Goal: Check status: Check status

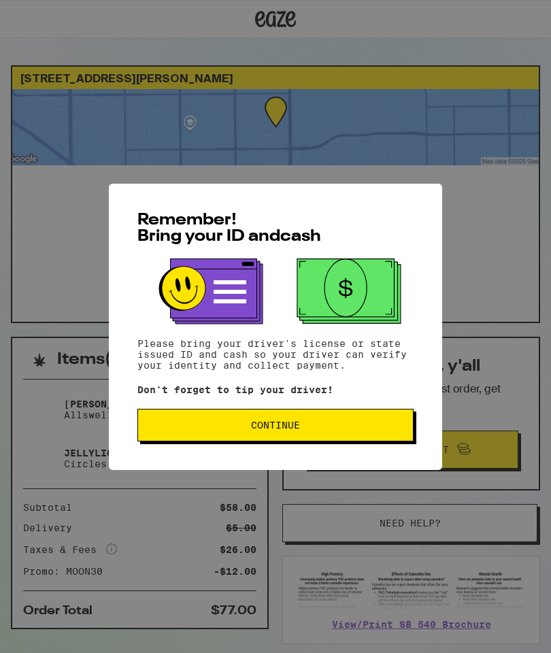
click at [349, 430] on span "Continue" at bounding box center [275, 426] width 253 height 10
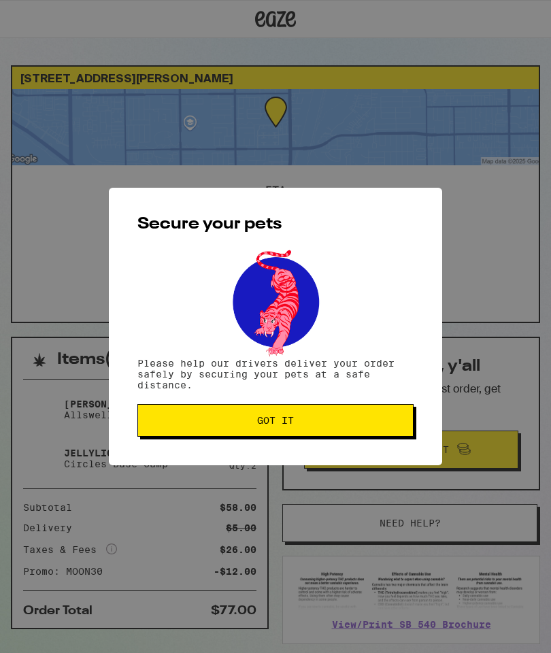
click at [373, 420] on span "Got it" at bounding box center [275, 421] width 253 height 10
click at [334, 417] on button "Got it" at bounding box center [275, 420] width 276 height 33
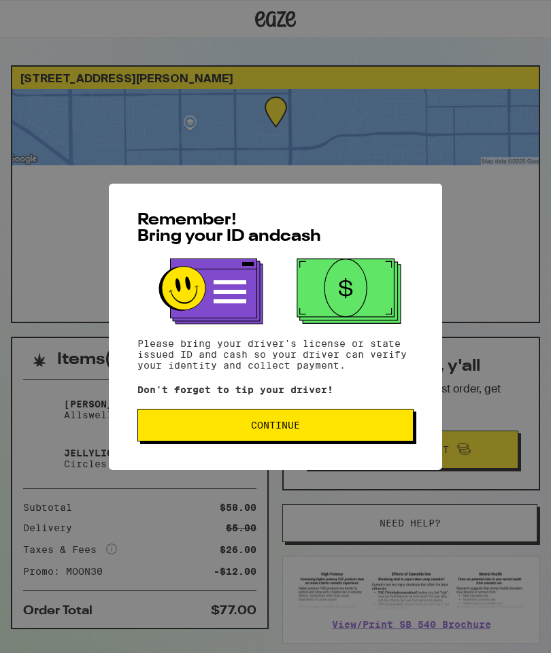
click at [378, 430] on span "Continue" at bounding box center [275, 426] width 253 height 10
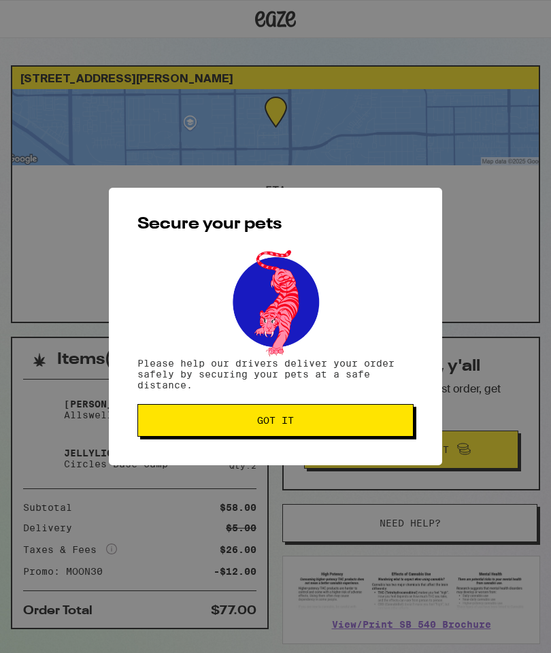
click at [389, 414] on button "Got it" at bounding box center [275, 420] width 276 height 33
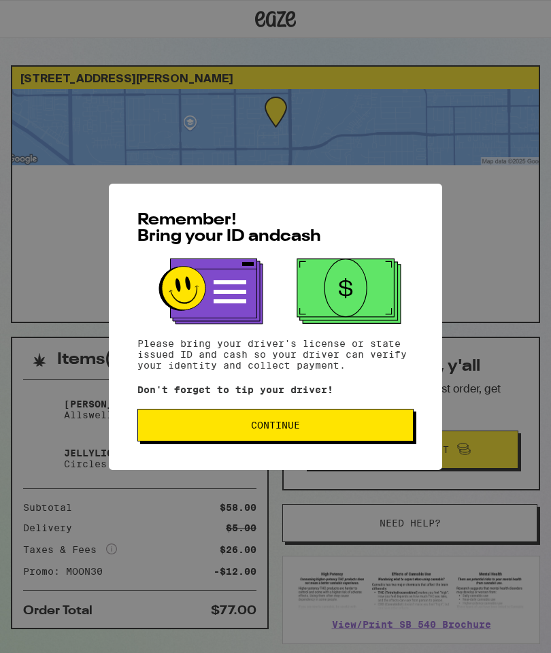
click at [372, 436] on button "Continue" at bounding box center [275, 425] width 276 height 33
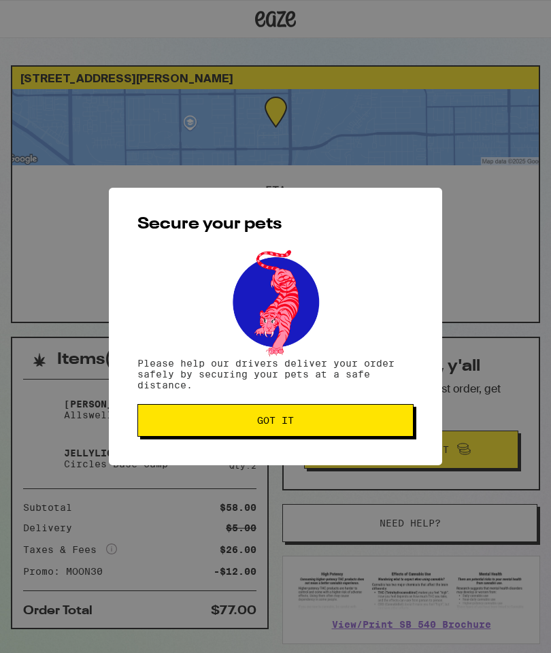
click at [380, 434] on button "Got it" at bounding box center [275, 420] width 276 height 33
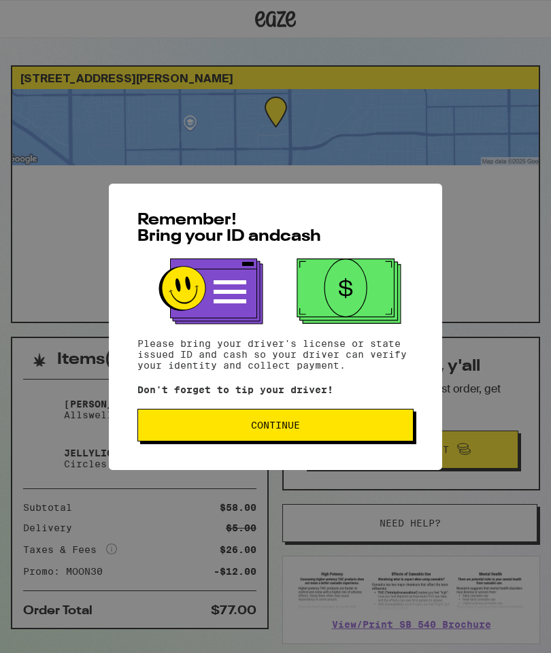
click at [330, 421] on button "Continue" at bounding box center [275, 425] width 276 height 33
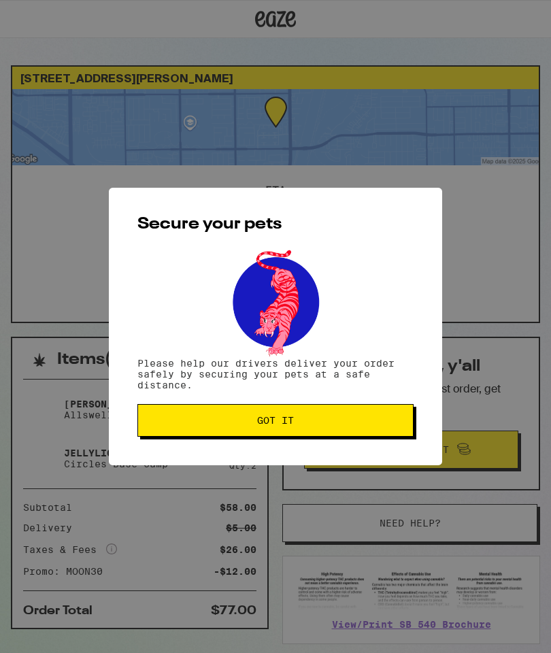
click at [339, 419] on button "Got it" at bounding box center [275, 420] width 276 height 33
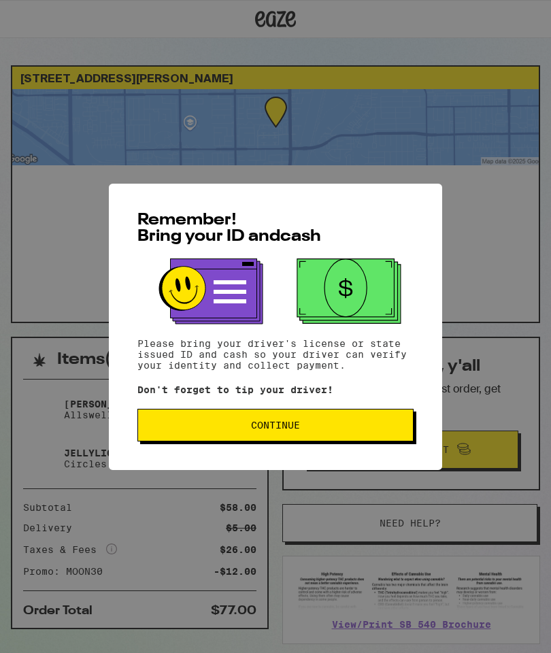
click at [372, 424] on button "Continue" at bounding box center [275, 425] width 276 height 33
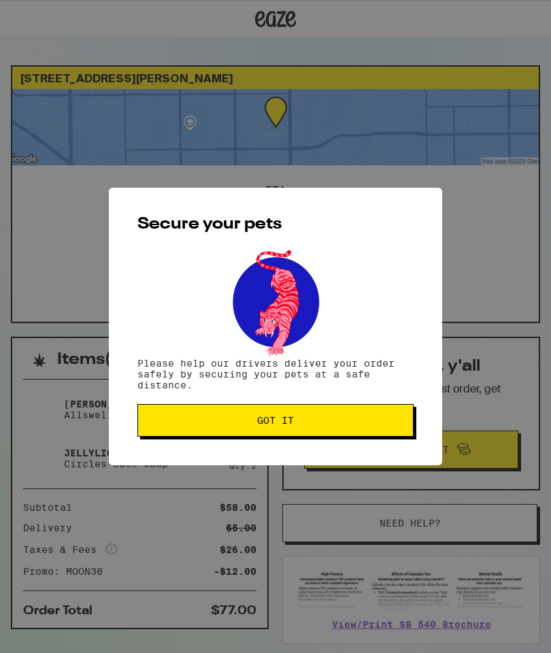
click at [372, 422] on span "Got it" at bounding box center [275, 421] width 253 height 10
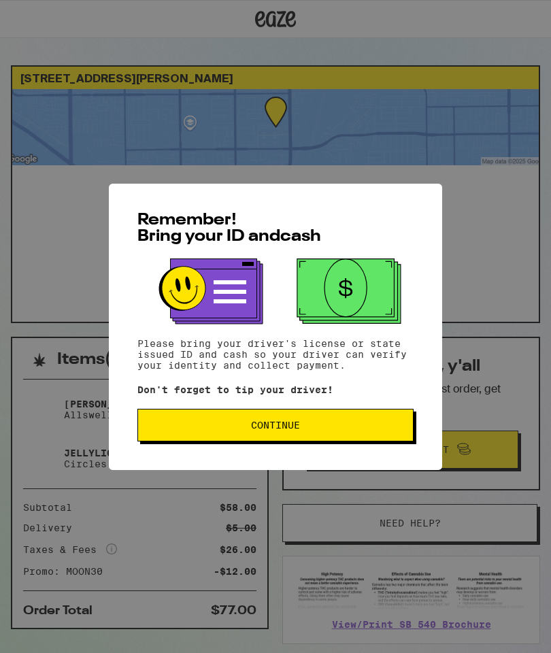
click at [385, 436] on button "Continue" at bounding box center [275, 425] width 276 height 33
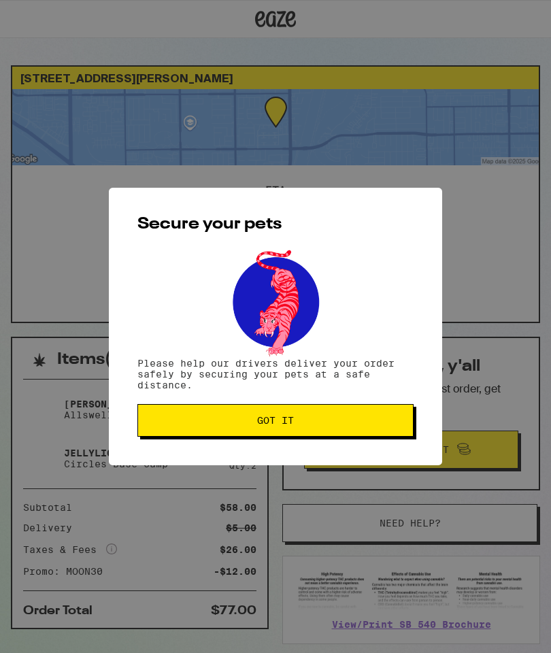
click at [385, 430] on button "Got it" at bounding box center [275, 420] width 276 height 33
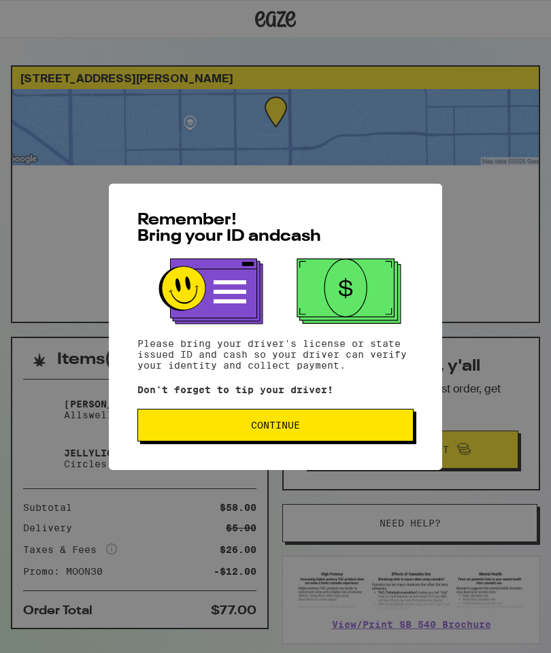
click at [357, 421] on button "Continue" at bounding box center [275, 425] width 276 height 33
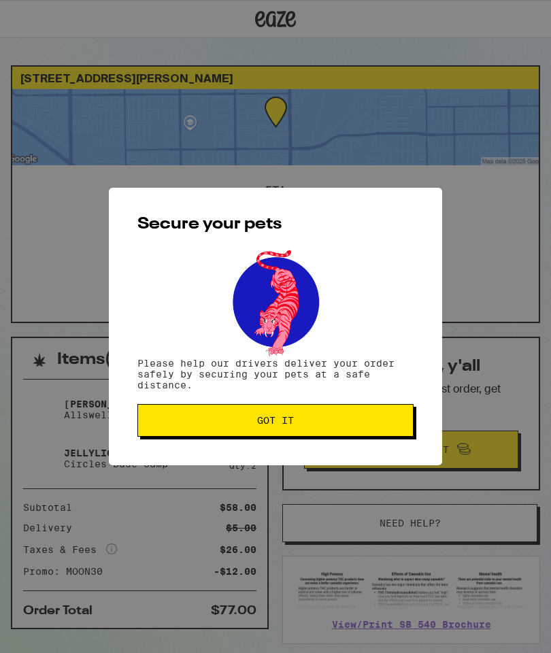
click at [361, 423] on span "Got it" at bounding box center [275, 421] width 253 height 10
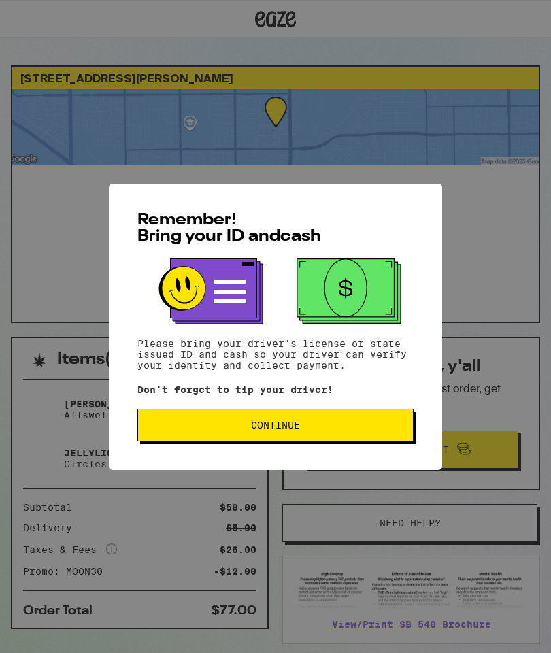
click at [370, 424] on button "Continue" at bounding box center [275, 425] width 276 height 33
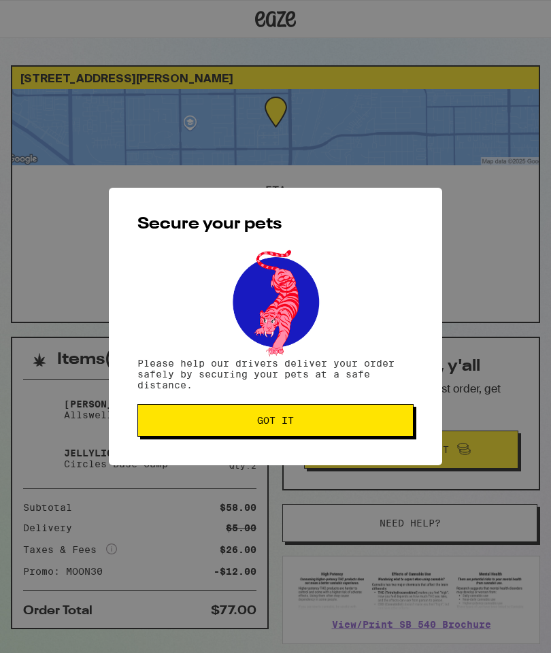
click at [370, 422] on span "Got it" at bounding box center [275, 421] width 253 height 10
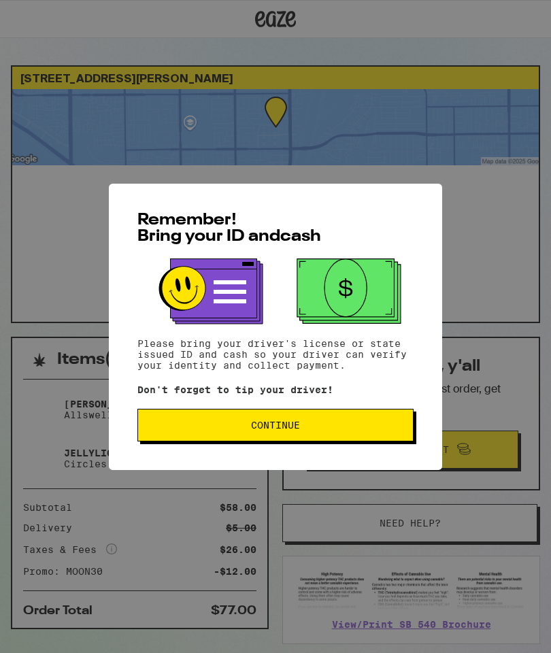
click at [351, 425] on span "Continue" at bounding box center [275, 426] width 253 height 10
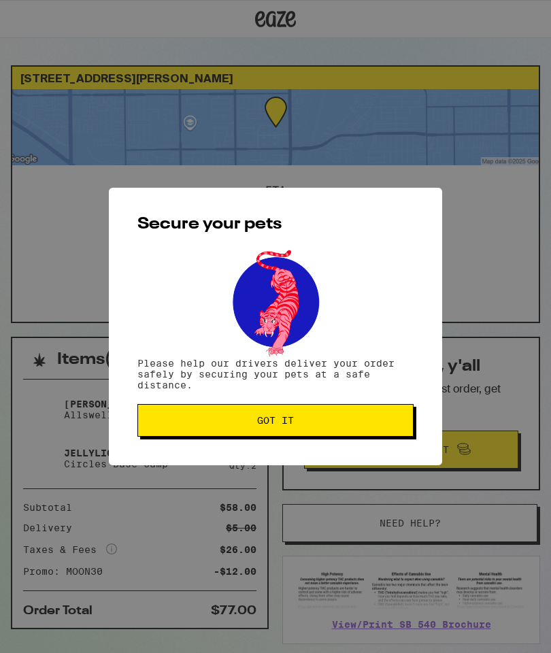
click at [374, 419] on button "Got it" at bounding box center [275, 420] width 276 height 33
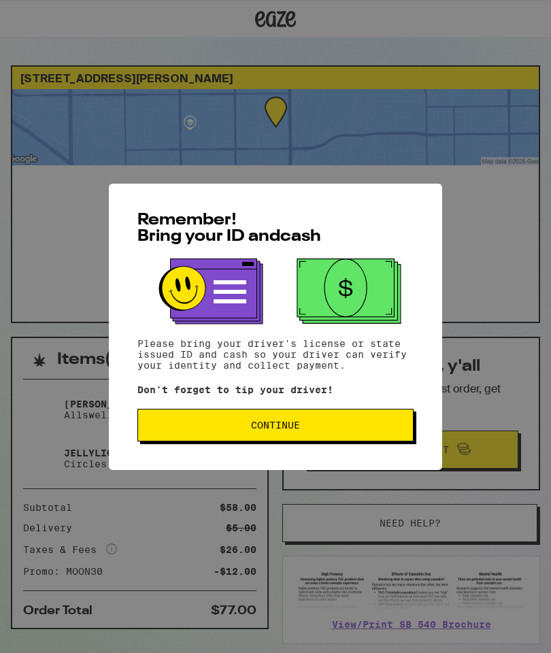
click at [391, 437] on button "Continue" at bounding box center [275, 425] width 276 height 33
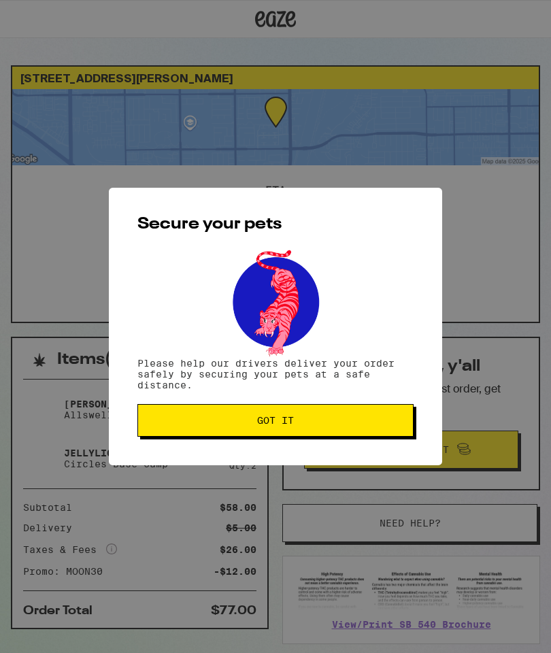
click at [390, 425] on span "Got it" at bounding box center [275, 421] width 253 height 10
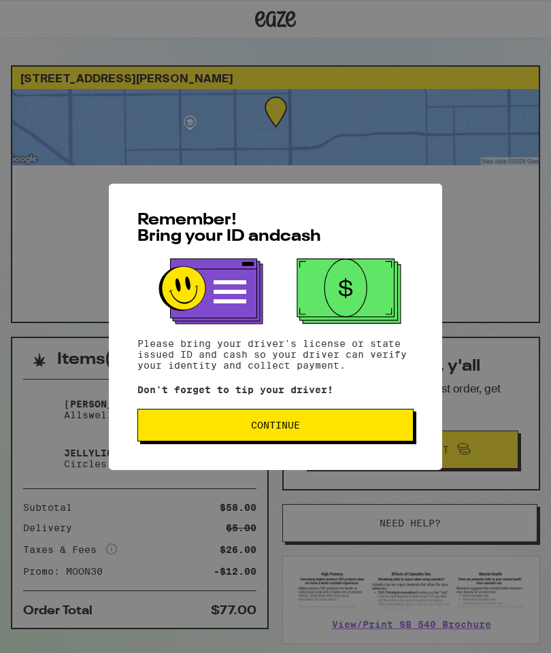
click at [368, 430] on span "Continue" at bounding box center [275, 426] width 253 height 10
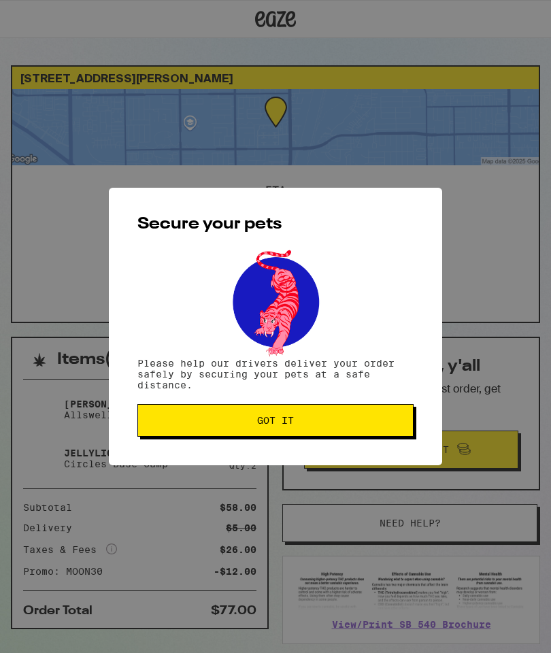
click at [368, 432] on button "Got it" at bounding box center [275, 420] width 276 height 33
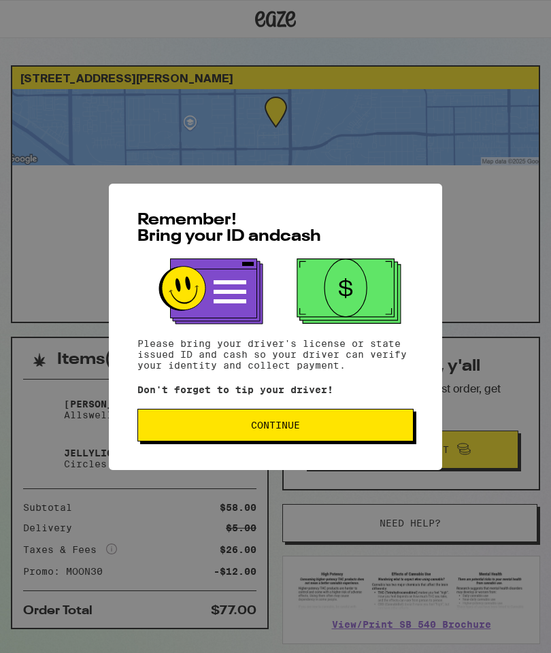
click at [352, 427] on span "Continue" at bounding box center [275, 426] width 253 height 10
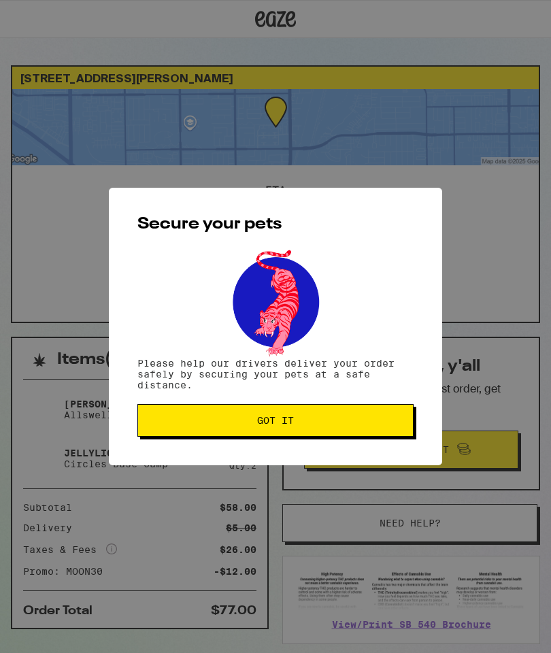
click at [354, 425] on span "Got it" at bounding box center [275, 421] width 253 height 10
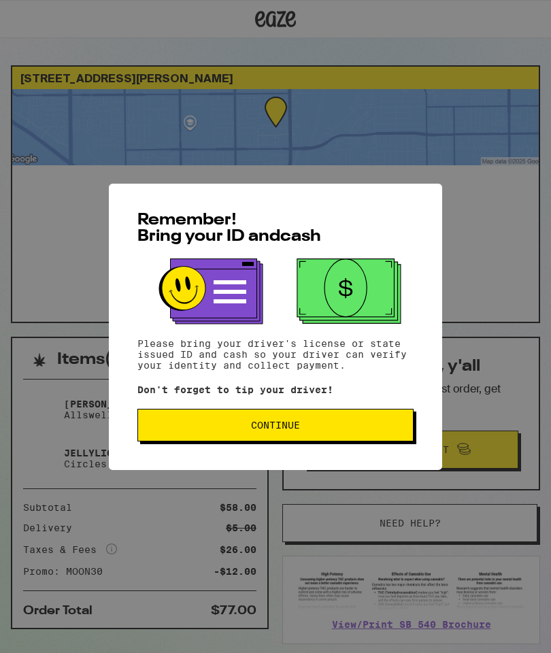
click at [362, 428] on span "Continue" at bounding box center [275, 426] width 253 height 10
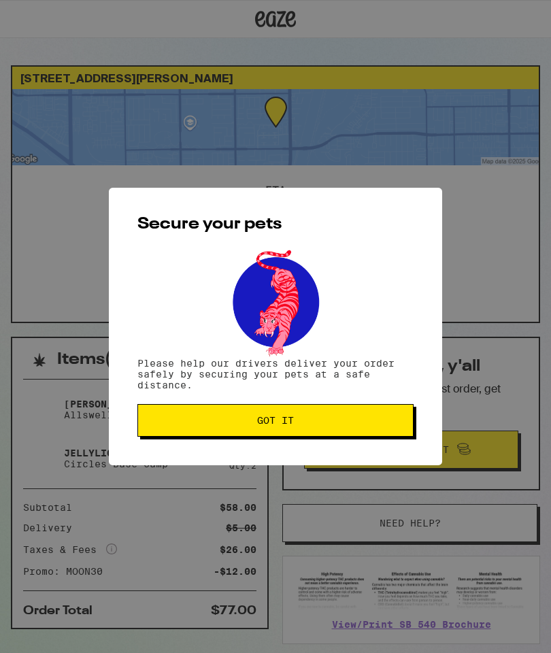
click at [363, 425] on span "Got it" at bounding box center [275, 421] width 253 height 10
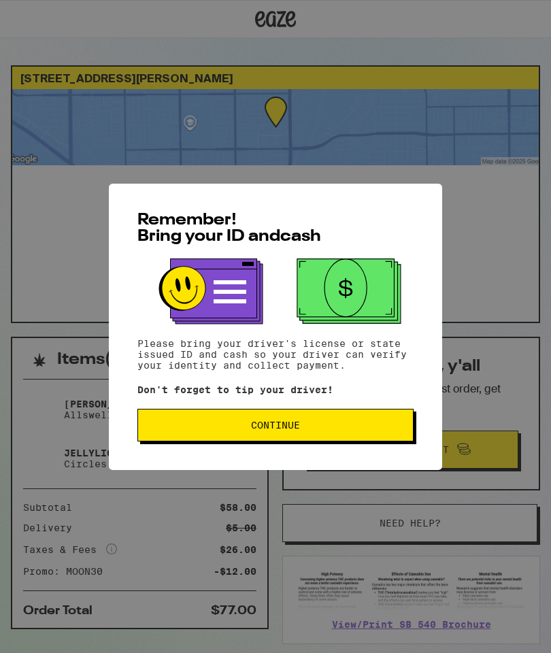
click at [358, 430] on span "Continue" at bounding box center [275, 426] width 253 height 10
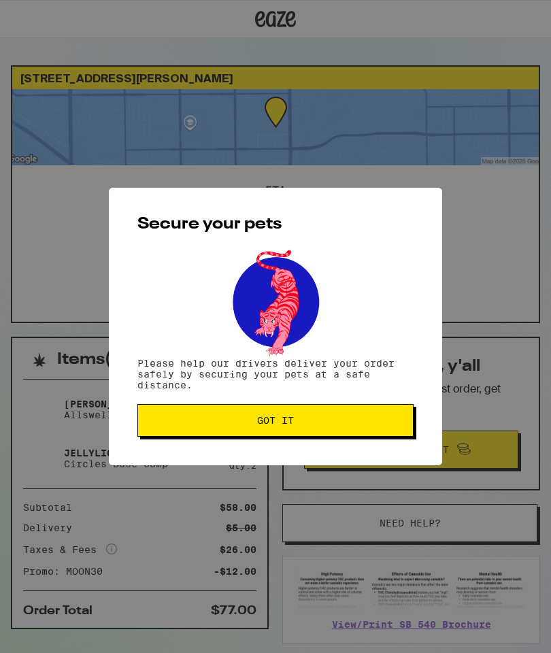
click at [362, 429] on button "Got it" at bounding box center [275, 420] width 276 height 33
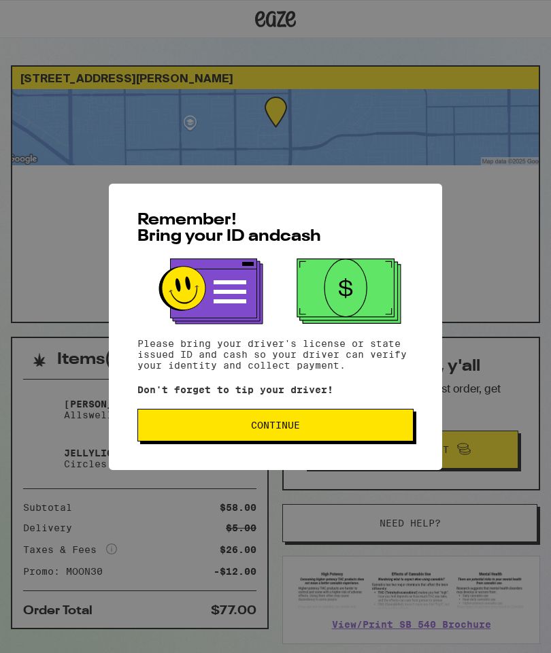
click at [359, 421] on button "Continue" at bounding box center [275, 425] width 276 height 33
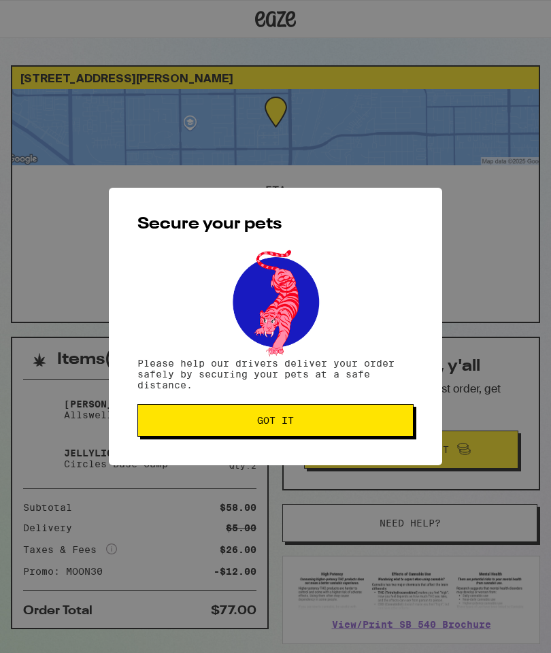
click at [355, 424] on span "Got it" at bounding box center [275, 421] width 253 height 10
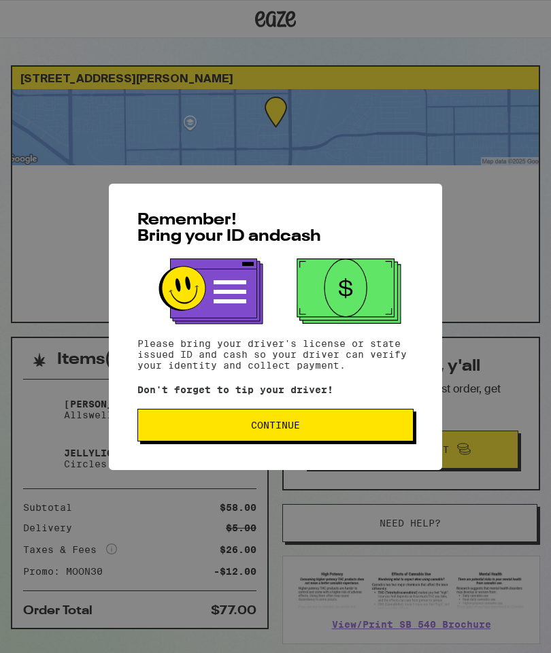
click at [365, 436] on button "Continue" at bounding box center [275, 425] width 276 height 33
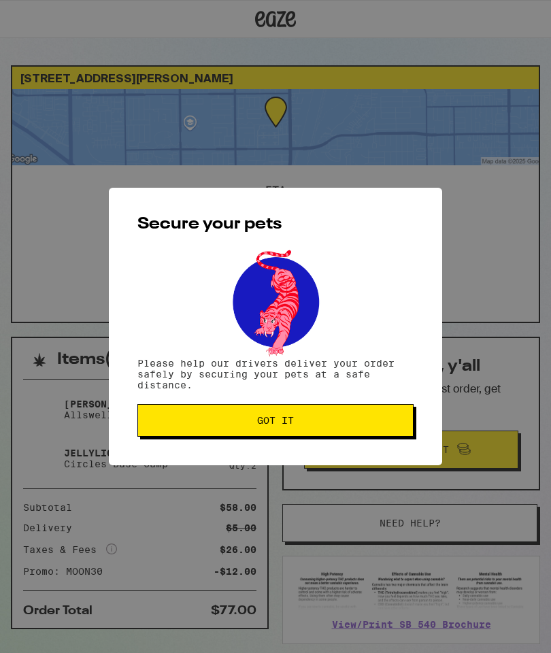
click at [372, 433] on button "Got it" at bounding box center [275, 420] width 276 height 33
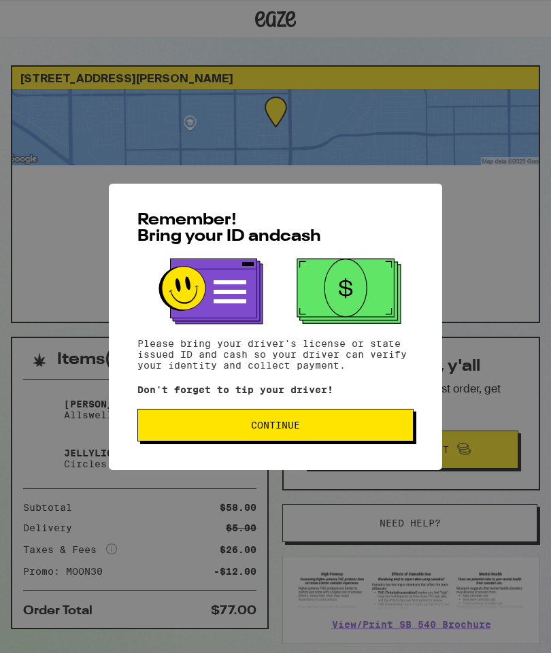
click at [340, 425] on span "Continue" at bounding box center [275, 426] width 253 height 10
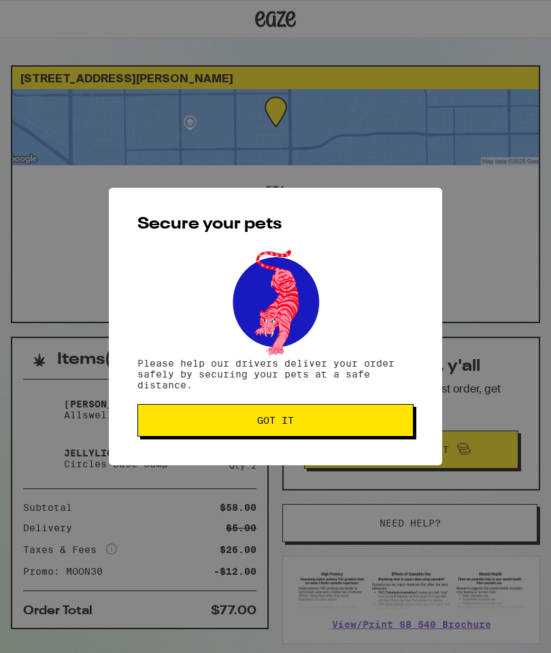
click at [344, 424] on span "Got it" at bounding box center [275, 421] width 253 height 10
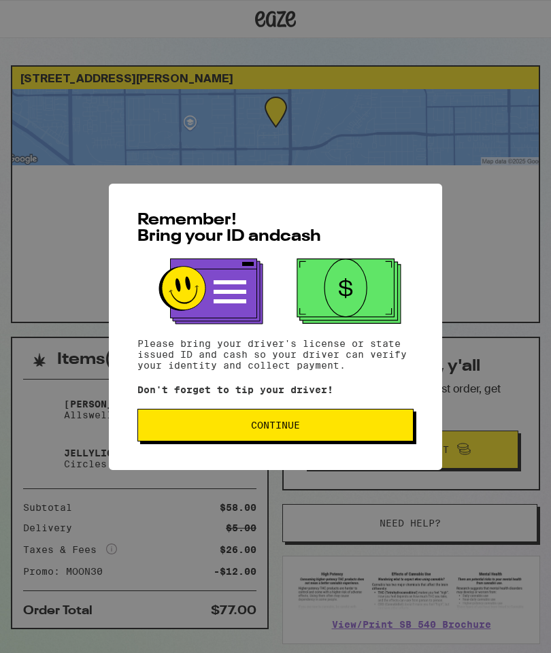
click at [362, 427] on span "Continue" at bounding box center [275, 426] width 253 height 10
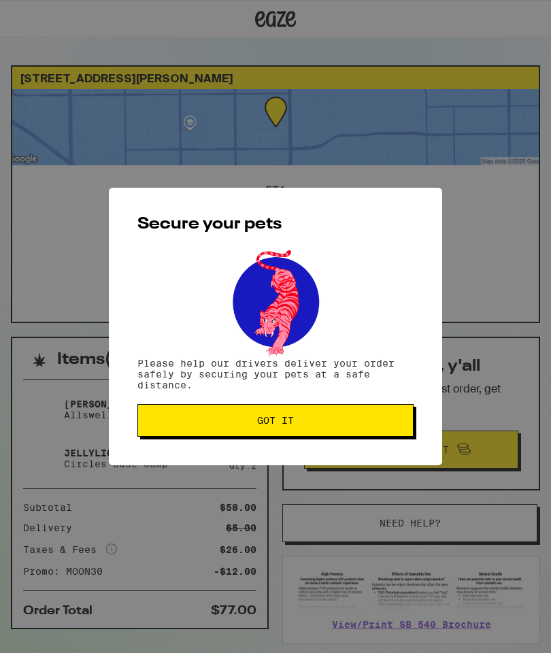
click at [378, 425] on span "Got it" at bounding box center [275, 421] width 253 height 10
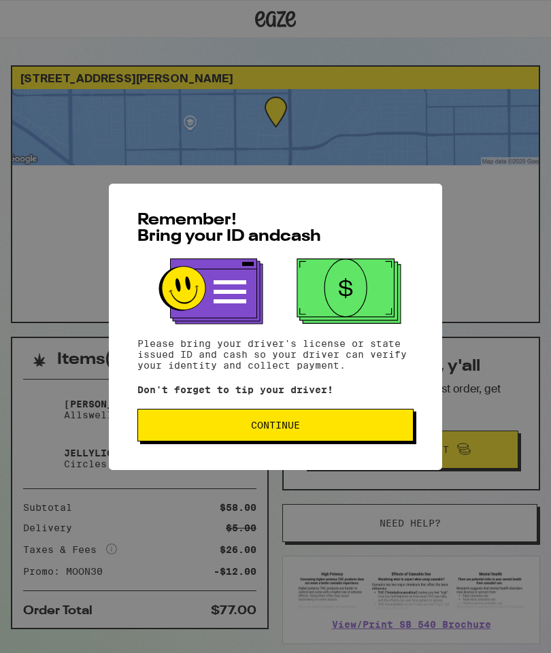
click at [356, 429] on span "Continue" at bounding box center [275, 426] width 253 height 10
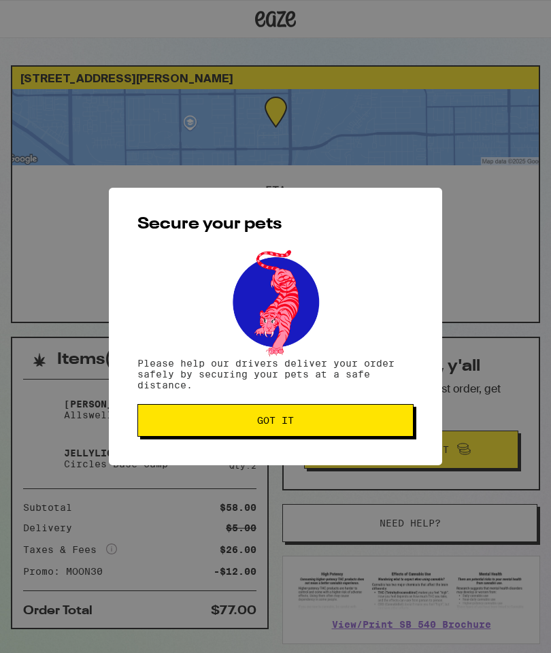
click at [361, 431] on button "Got it" at bounding box center [275, 420] width 276 height 33
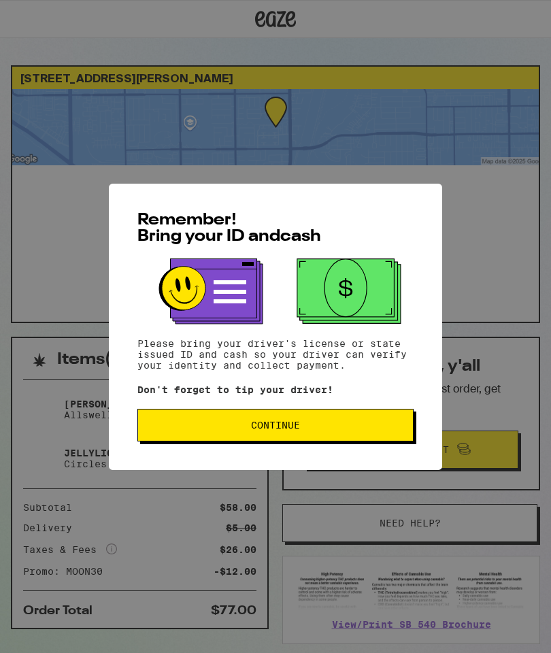
click at [355, 425] on span "Continue" at bounding box center [275, 426] width 253 height 10
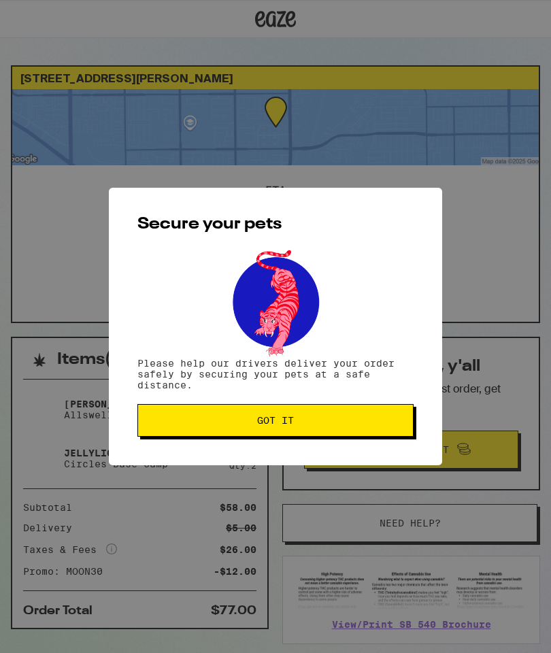
click at [363, 425] on span "Got it" at bounding box center [275, 421] width 253 height 10
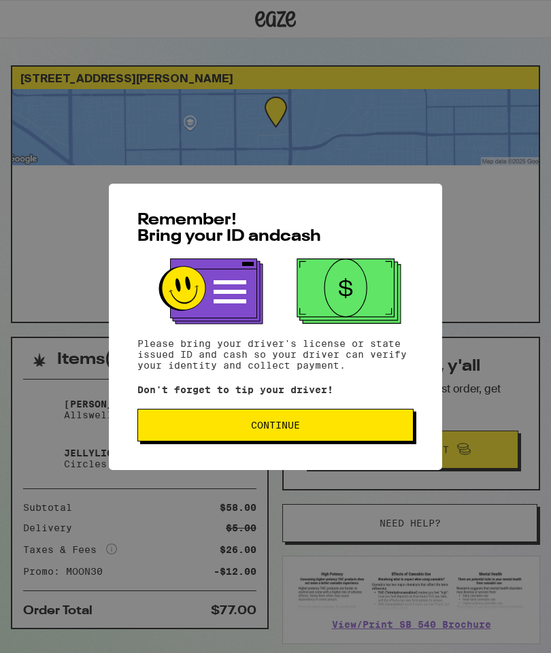
click at [378, 441] on button "Continue" at bounding box center [275, 425] width 276 height 33
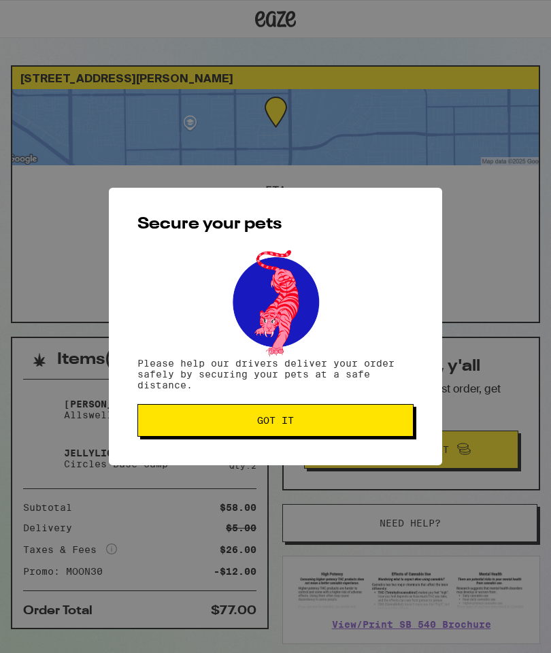
click at [370, 430] on button "Got it" at bounding box center [275, 420] width 276 height 33
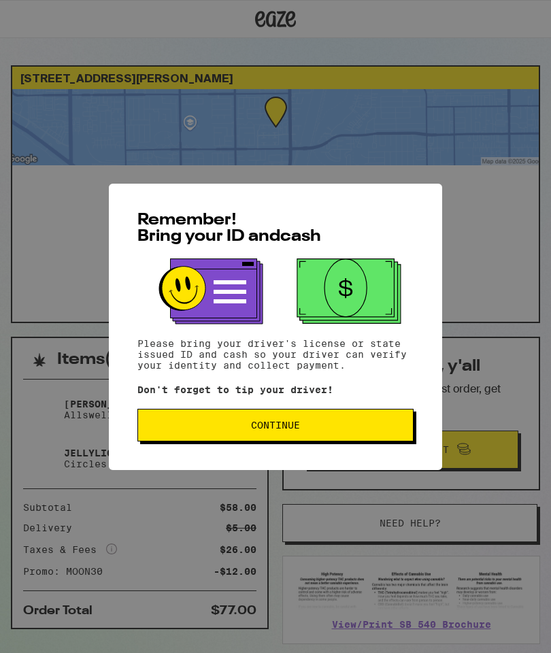
click at [357, 429] on span "Continue" at bounding box center [275, 426] width 253 height 10
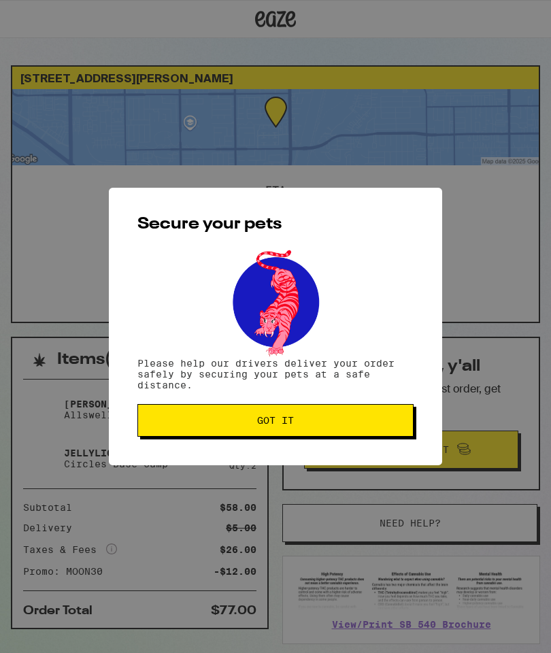
click at [361, 425] on span "Got it" at bounding box center [275, 421] width 253 height 10
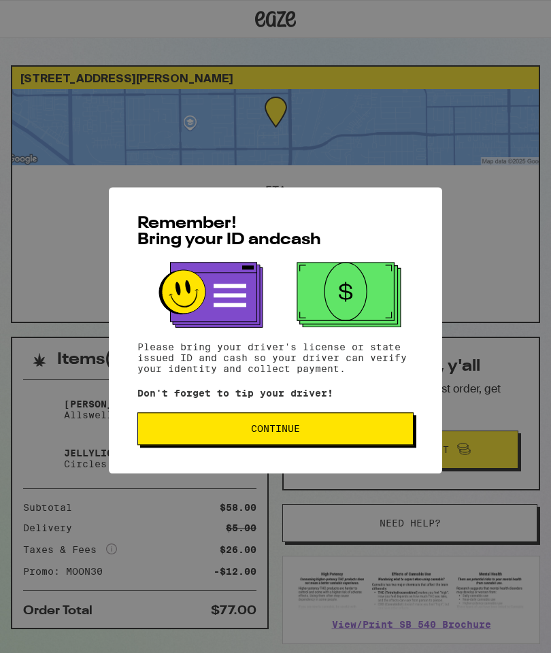
click at [351, 413] on button "Continue" at bounding box center [275, 425] width 276 height 33
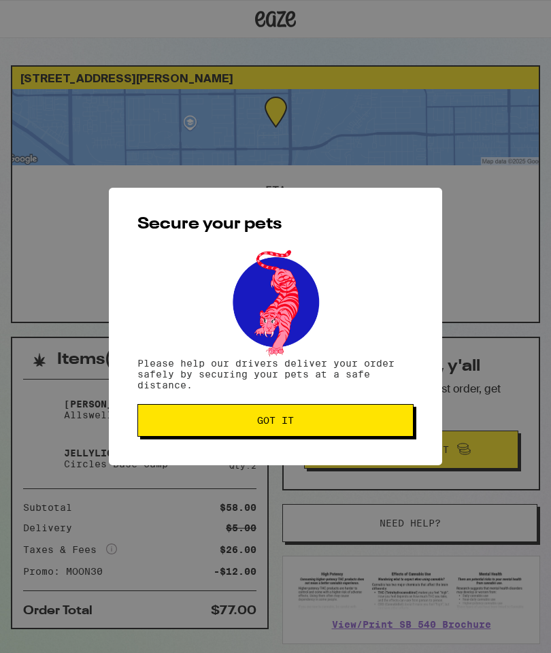
click at [343, 422] on span "Got it" at bounding box center [275, 421] width 253 height 10
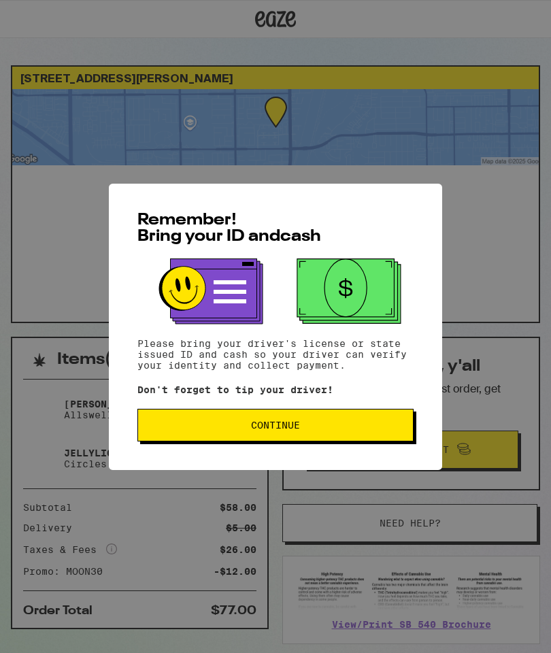
click at [342, 423] on button "Continue" at bounding box center [275, 425] width 276 height 33
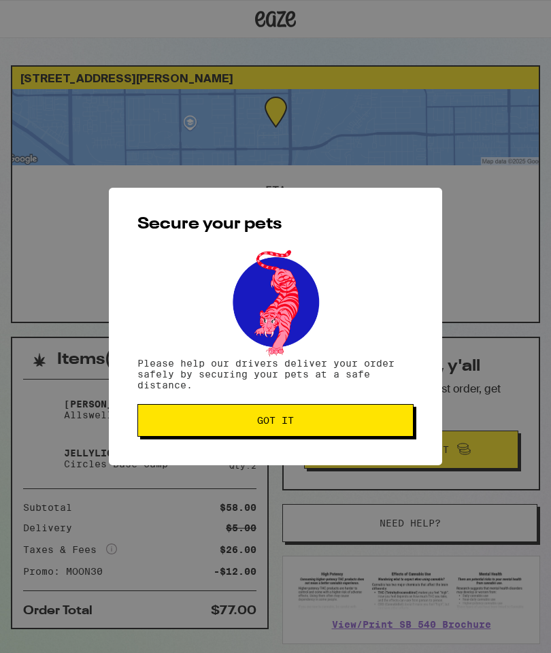
click at [332, 417] on button "Got it" at bounding box center [275, 420] width 276 height 33
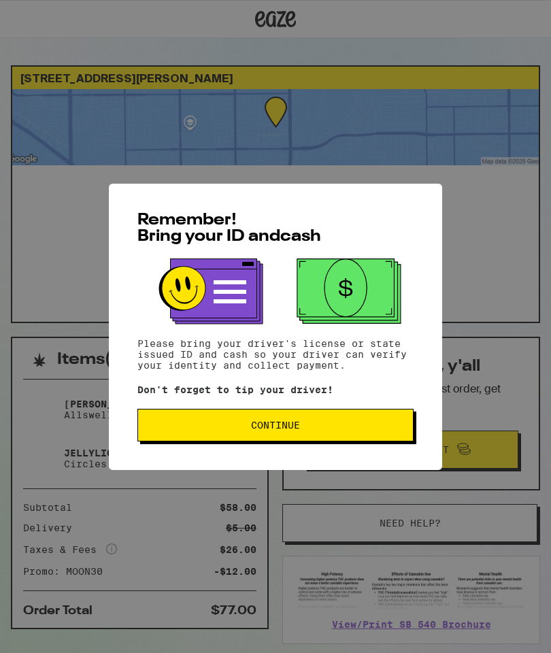
click at [368, 427] on span "Continue" at bounding box center [275, 426] width 253 height 10
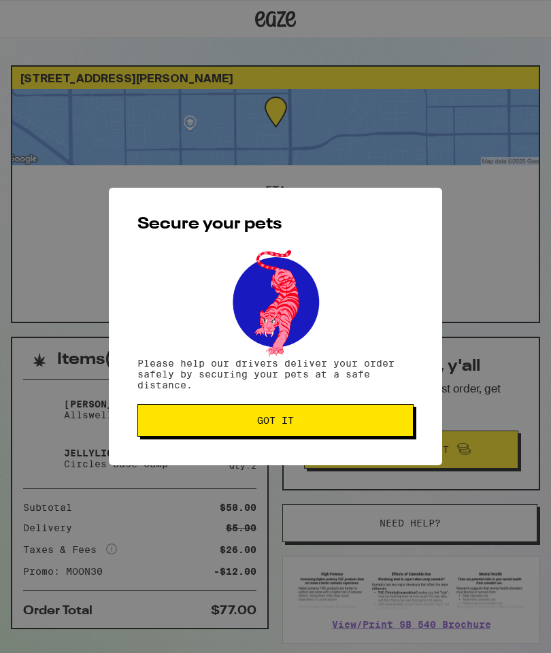
click at [369, 425] on span "Got it" at bounding box center [275, 421] width 253 height 10
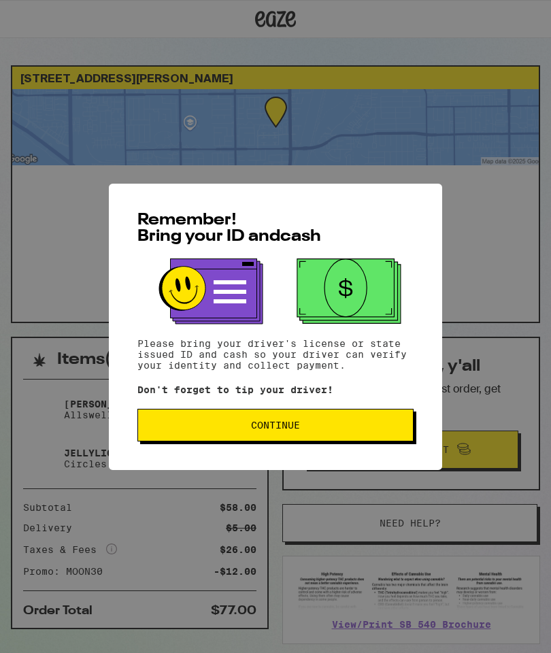
click at [330, 421] on button "Continue" at bounding box center [275, 425] width 276 height 33
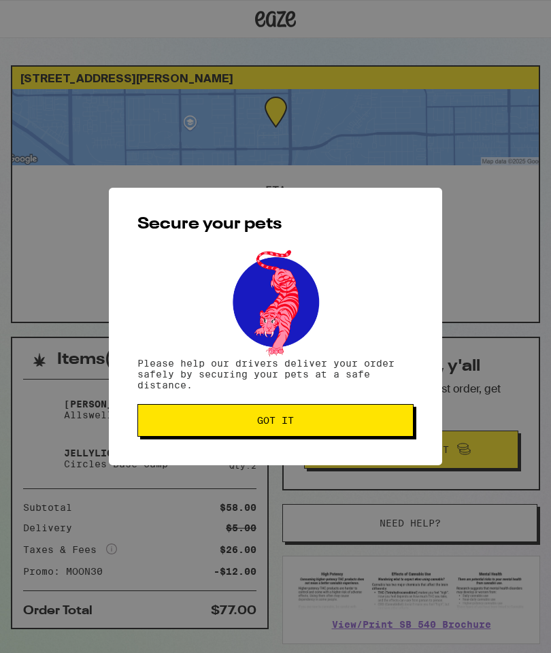
click at [330, 417] on button "Got it" at bounding box center [275, 420] width 276 height 33
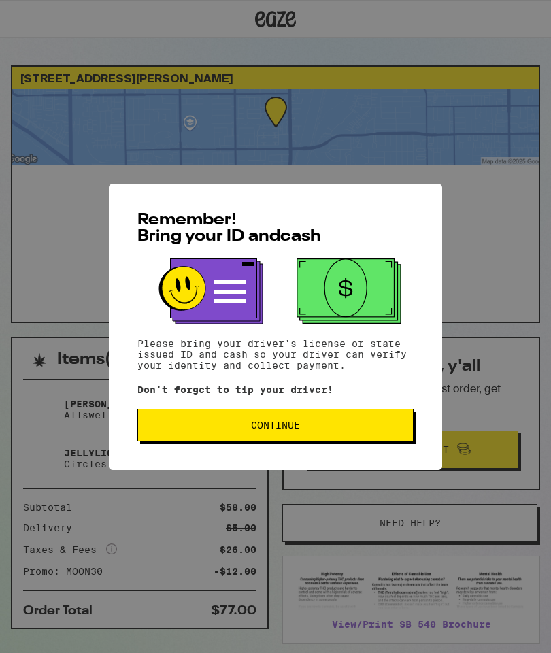
click at [369, 430] on span "Continue" at bounding box center [275, 426] width 253 height 10
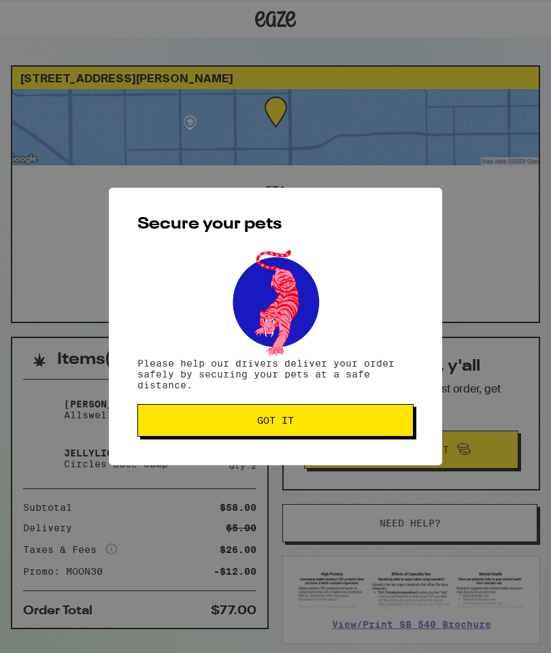
click at [368, 430] on button "Got it" at bounding box center [275, 420] width 276 height 33
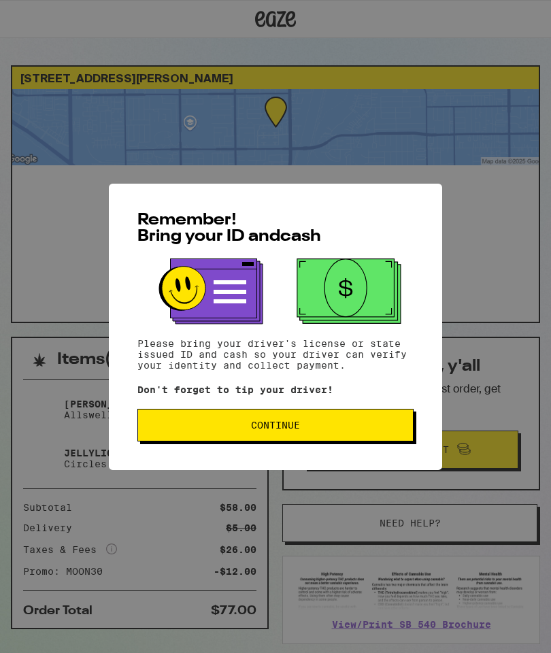
click at [355, 430] on span "Continue" at bounding box center [275, 426] width 253 height 10
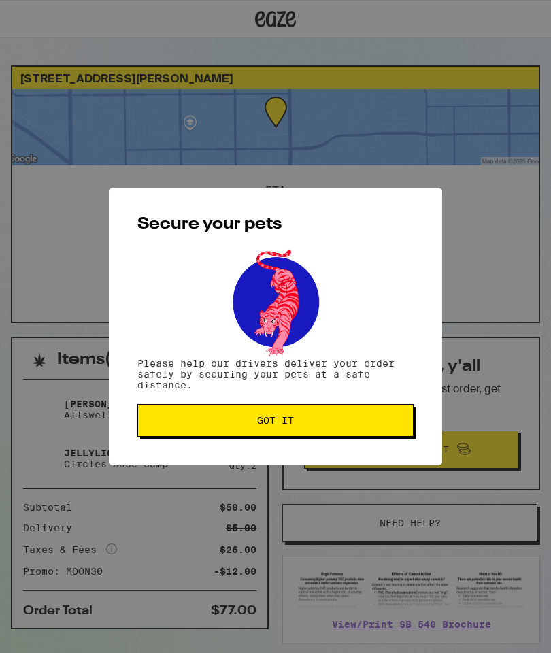
click at [360, 421] on span "Got it" at bounding box center [275, 421] width 253 height 10
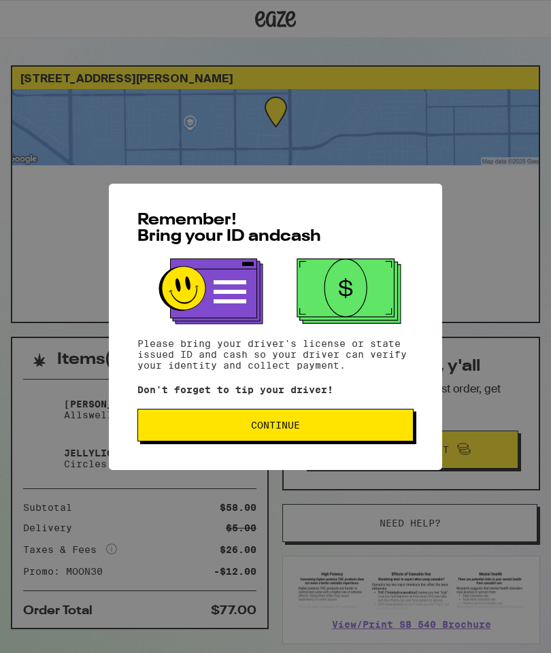
click at [380, 429] on span "Continue" at bounding box center [275, 426] width 253 height 10
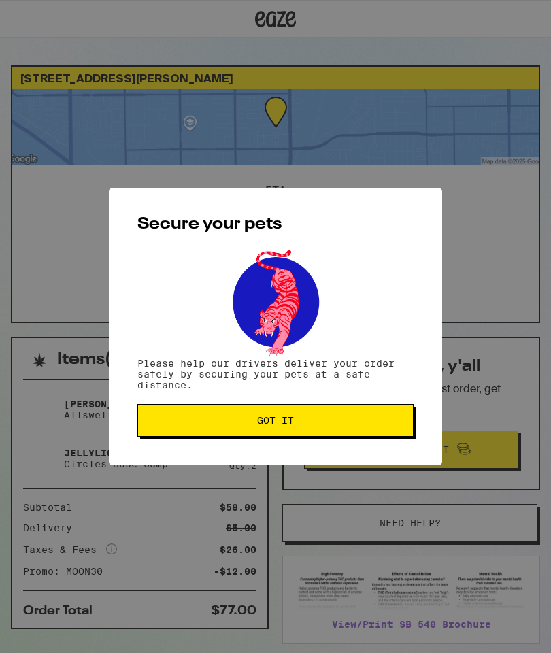
click at [376, 423] on span "Got it" at bounding box center [275, 421] width 253 height 10
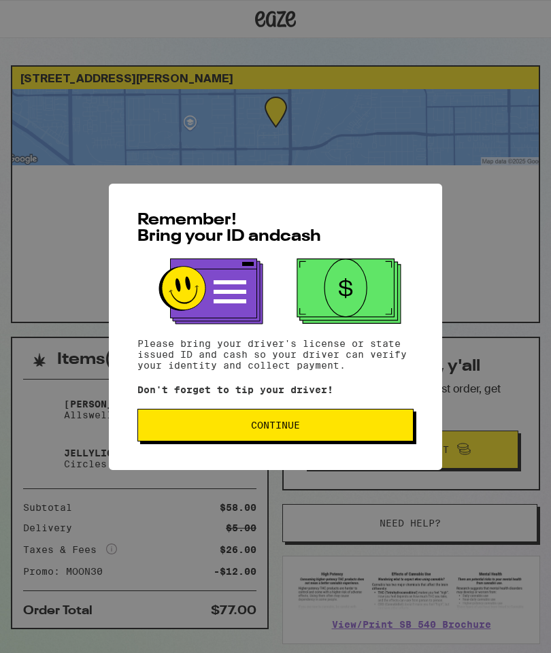
click at [378, 430] on span "Continue" at bounding box center [275, 426] width 253 height 10
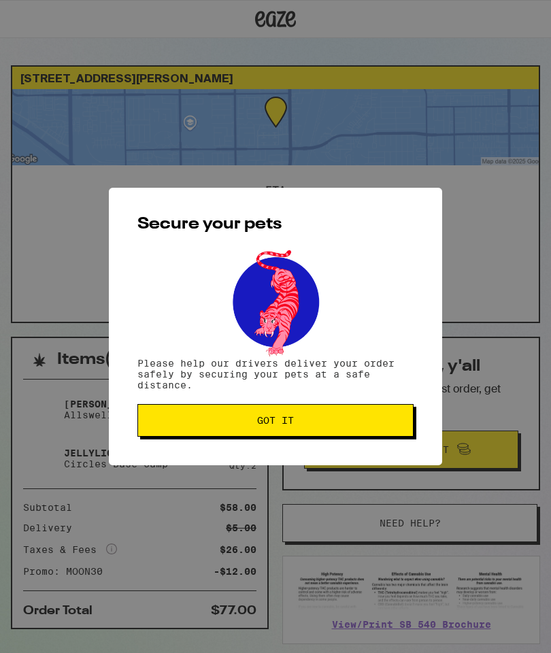
click at [372, 425] on span "Got it" at bounding box center [275, 421] width 253 height 10
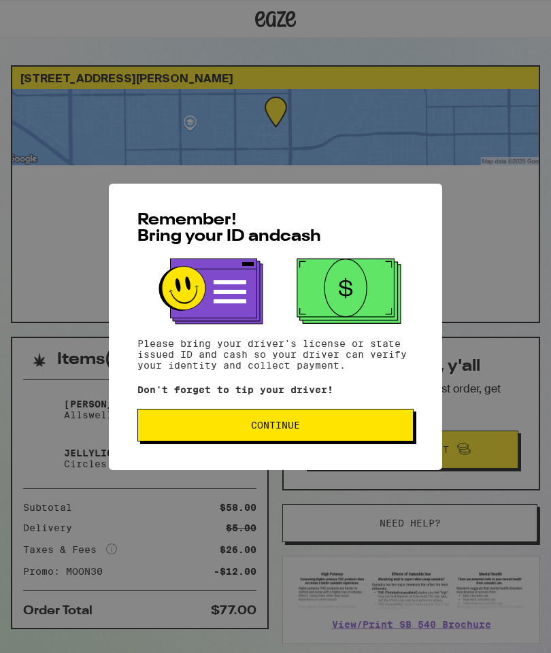
click at [380, 428] on span "Continue" at bounding box center [275, 426] width 253 height 10
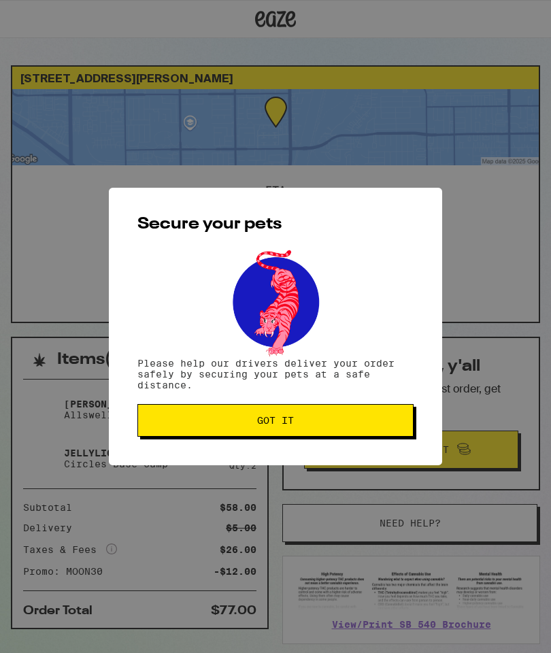
click at [377, 422] on span "Got it" at bounding box center [275, 421] width 253 height 10
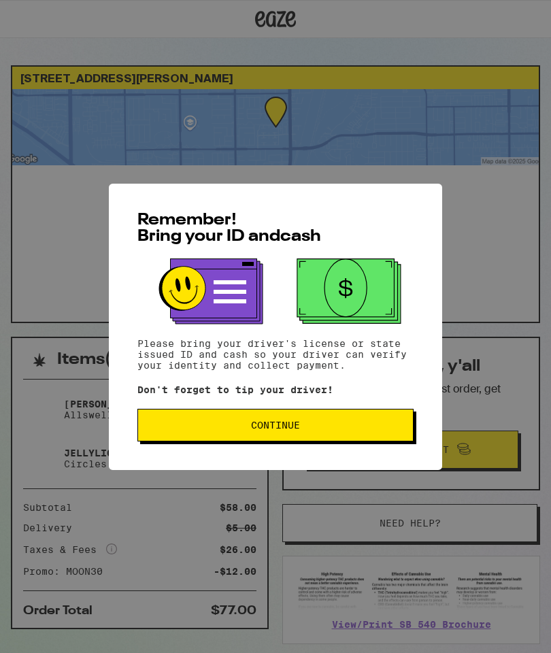
click at [372, 430] on span "Continue" at bounding box center [275, 426] width 253 height 10
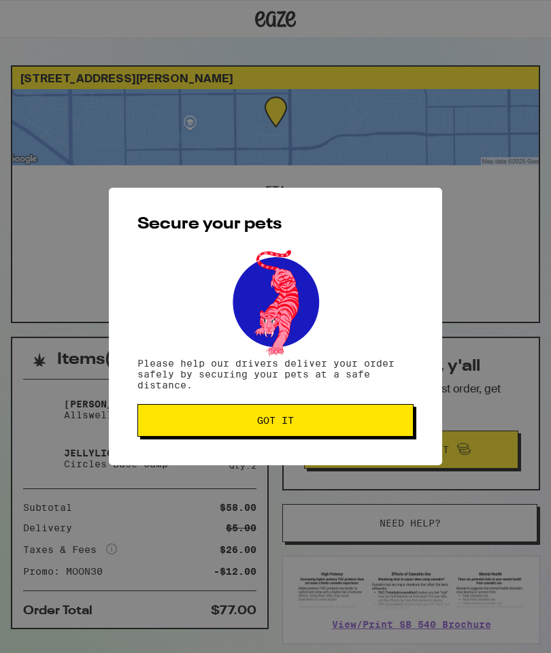
click at [374, 425] on span "Got it" at bounding box center [275, 421] width 253 height 10
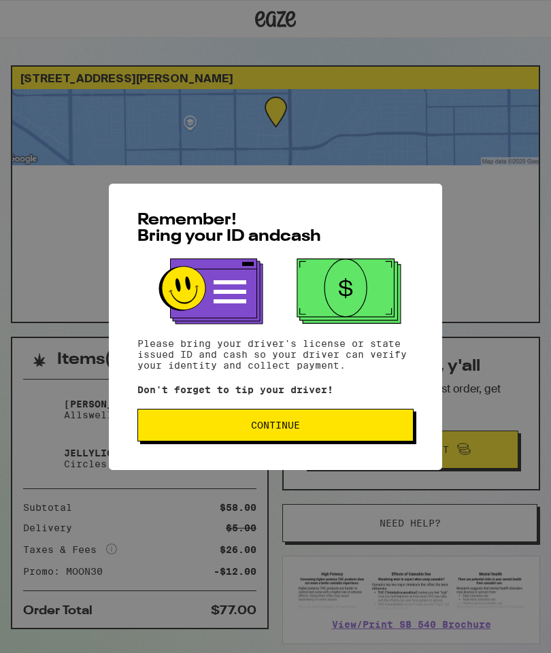
click at [369, 427] on span "Continue" at bounding box center [275, 426] width 253 height 10
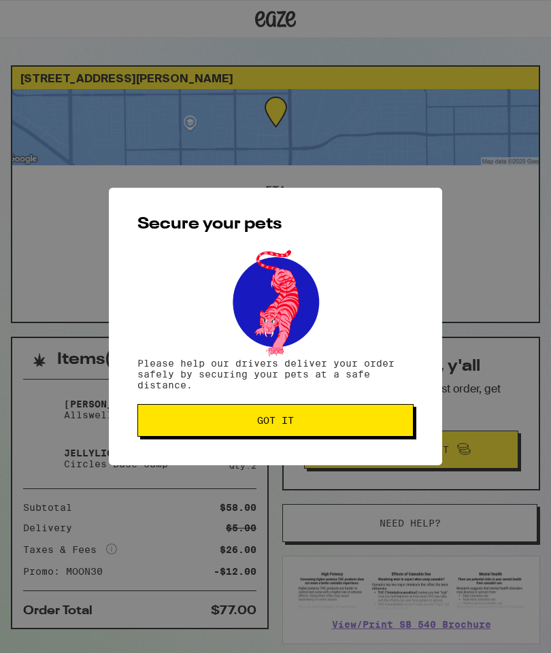
click at [372, 422] on span "Got it" at bounding box center [275, 421] width 253 height 10
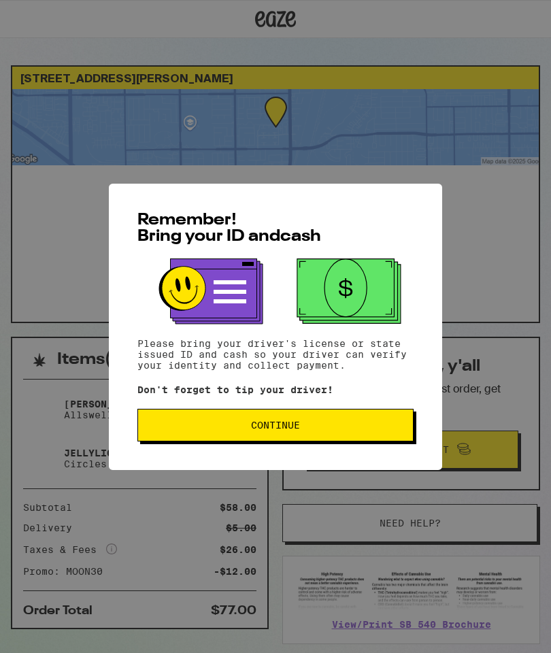
click at [387, 436] on button "Continue" at bounding box center [275, 425] width 276 height 33
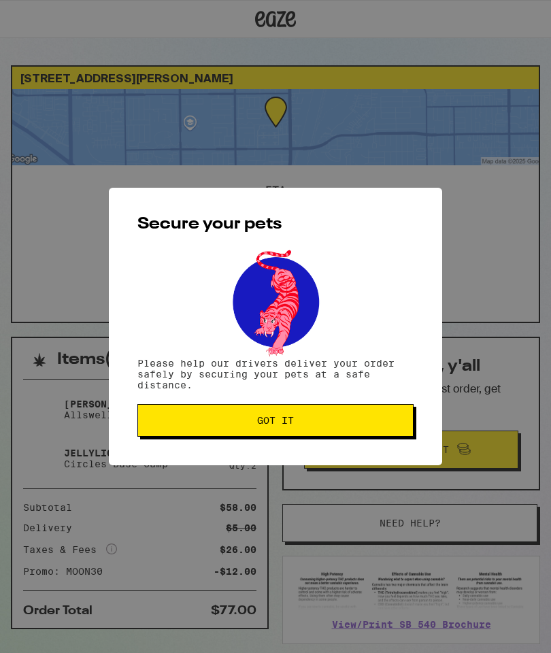
click at [386, 425] on span "Got it" at bounding box center [275, 421] width 253 height 10
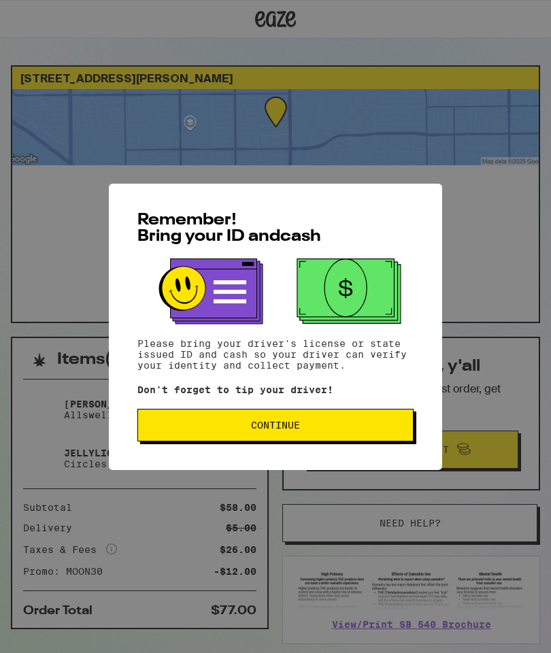
click at [346, 430] on span "Continue" at bounding box center [275, 426] width 253 height 10
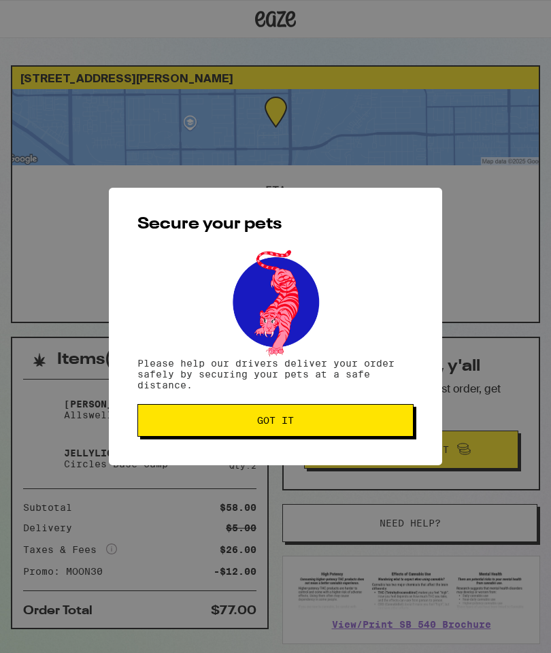
click at [344, 436] on button "Got it" at bounding box center [275, 420] width 276 height 33
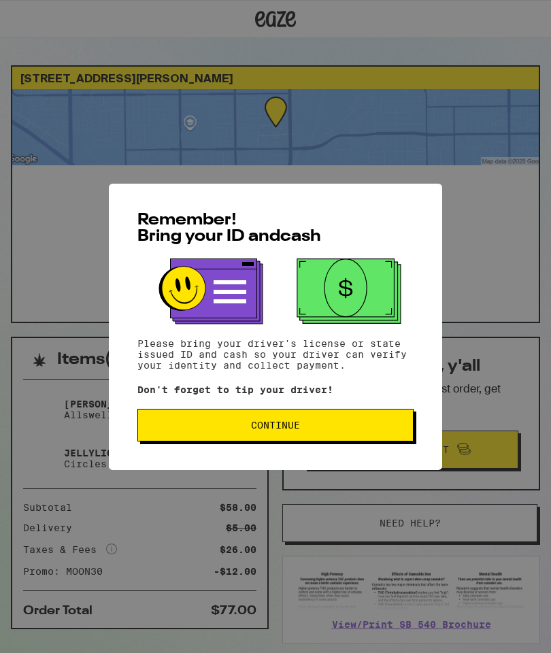
click at [359, 418] on button "Continue" at bounding box center [275, 425] width 276 height 33
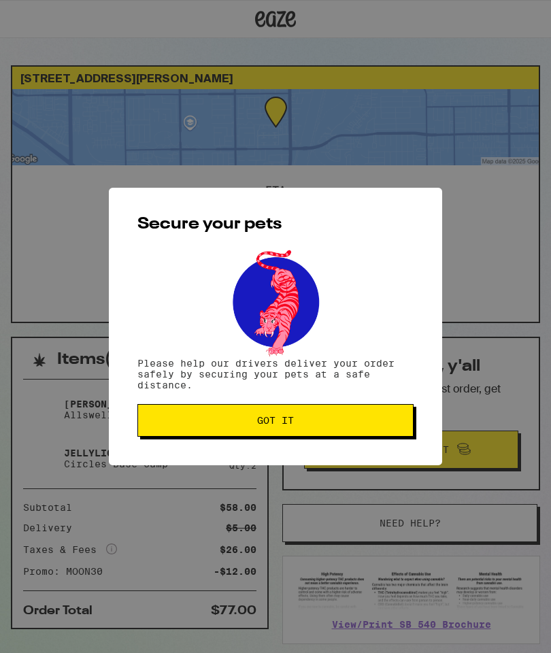
click at [363, 423] on span "Got it" at bounding box center [275, 421] width 253 height 10
